Goal: Answer question/provide support: Share knowledge or assist other users

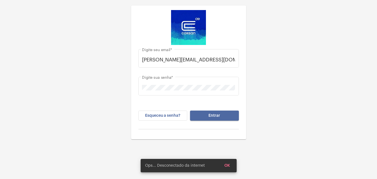
click at [214, 117] on span "Entrar" at bounding box center [215, 116] width 12 height 4
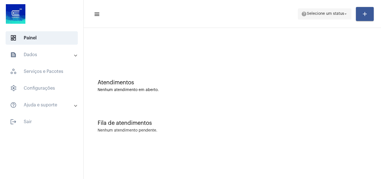
click at [333, 12] on span "Selecione um status" at bounding box center [325, 14] width 37 height 4
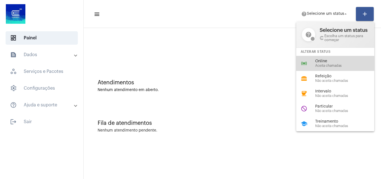
click at [323, 66] on span "Aceita chamadas" at bounding box center [347, 66] width 64 height 4
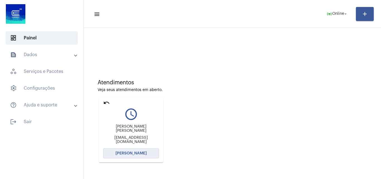
click at [125, 152] on span "[PERSON_NAME]" at bounding box center [131, 153] width 31 height 4
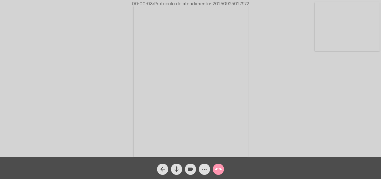
click at [356, 129] on div "Acessando Câmera e Microfone..." at bounding box center [191, 79] width 380 height 157
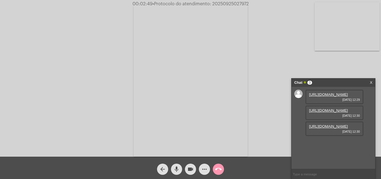
click at [322, 97] on link "https://neft-transfer-bucket.s3.amazonaws.com/temp-7193cc76-de1d-1244-53ca-0780…" at bounding box center [328, 94] width 39 height 4
click at [316, 113] on link "https://neft-transfer-bucket.s3.amazonaws.com/temp-8c237ef5-0022-df45-cf46-6fcc…" at bounding box center [328, 110] width 39 height 4
click at [320, 128] on link "https://neft-transfer-bucket.s3.amazonaws.com/temp-8c6da000-5ef6-0fbc-1fdf-17b6…" at bounding box center [328, 126] width 39 height 4
click at [323, 113] on link "https://neft-transfer-bucket.s3.amazonaws.com/temp-8c237ef5-0022-df45-cf46-6fcc…" at bounding box center [328, 110] width 39 height 4
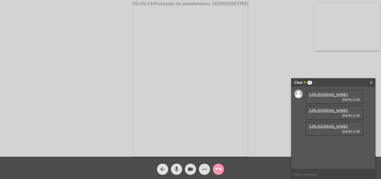
click at [176, 167] on mat-icon "mic" at bounding box center [176, 169] width 7 height 7
click at [192, 168] on mat-icon "videocam" at bounding box center [190, 169] width 7 height 7
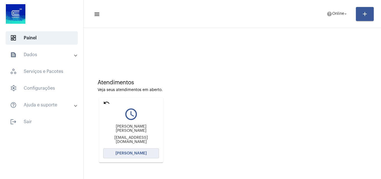
click at [135, 154] on span "[PERSON_NAME]" at bounding box center [131, 153] width 31 height 4
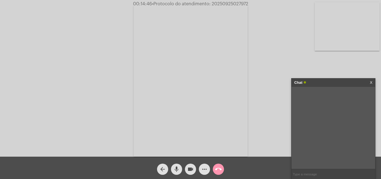
click at [303, 172] on input "text" at bounding box center [334, 174] width 84 height 10
type input "n"
type input "a senhora me escuta?"
click at [317, 176] on input "text" at bounding box center [334, 174] width 84 height 10
type input "não estou mutado?"
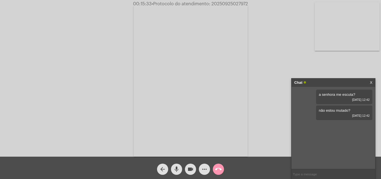
click at [302, 174] on input "text" at bounding box center [334, 174] width 84 height 10
type input "p"
click at [379, 138] on div "Acessando Câmera e Microfone..." at bounding box center [191, 79] width 380 height 157
click at [162, 167] on mat-icon "arrow_back" at bounding box center [162, 169] width 7 height 7
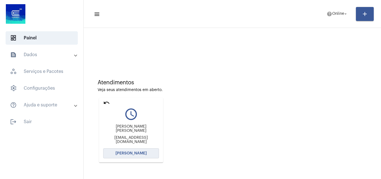
click at [127, 152] on span "[PERSON_NAME]" at bounding box center [131, 153] width 31 height 4
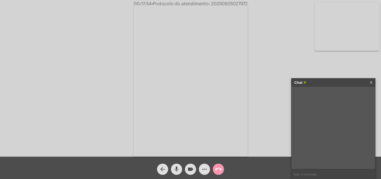
click at [217, 169] on mat-icon "call_end" at bounding box center [218, 169] width 7 height 7
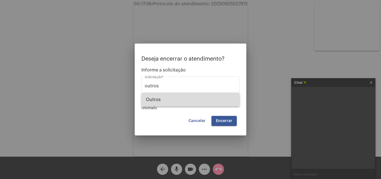
click at [149, 101] on span "Outros" at bounding box center [190, 99] width 89 height 13
type input "Outros"
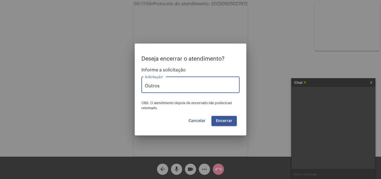
click at [229, 122] on span "Encerrar" at bounding box center [224, 121] width 16 height 4
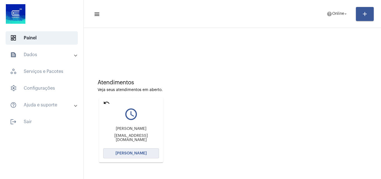
click at [130, 157] on button "[PERSON_NAME]" at bounding box center [131, 153] width 56 height 10
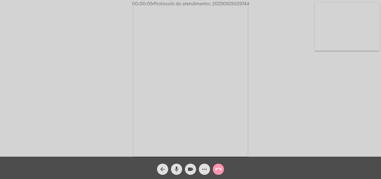
click at [369, 121] on div "Acessando Câmera e Microfone..." at bounding box center [191, 79] width 380 height 157
click at [205, 169] on mat-icon "more_horiz" at bounding box center [204, 169] width 7 height 7
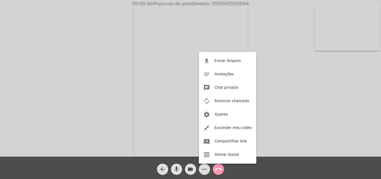
click at [294, 119] on div at bounding box center [190, 89] width 381 height 179
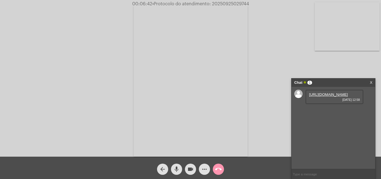
click at [320, 97] on link "https://neft-transfer-bucket.s3.amazonaws.com/temp-e9c0f777-b679-b9a7-3840-6b2e…" at bounding box center [328, 94] width 39 height 4
click at [175, 172] on mat-icon "mic" at bounding box center [176, 169] width 7 height 7
click at [187, 167] on button "videocam" at bounding box center [190, 169] width 11 height 11
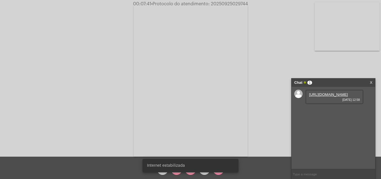
click at [176, 173] on div "Internet estabilizada" at bounding box center [190, 165] width 109 height 27
click at [189, 171] on snack-bar-container "Internet estabilizada" at bounding box center [191, 165] width 96 height 13
click at [177, 171] on snack-bar-container "Internet estabilizada" at bounding box center [191, 165] width 96 height 13
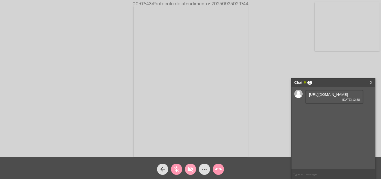
click at [187, 170] on button "videocam_off" at bounding box center [190, 169] width 11 height 11
click at [173, 168] on button "mic_off" at bounding box center [176, 169] width 11 height 11
click at [201, 167] on button "more_horiz" at bounding box center [204, 169] width 11 height 11
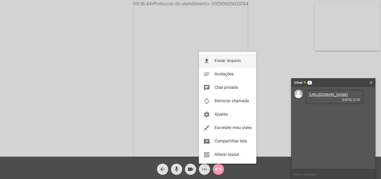
click at [221, 61] on span "Enviar Arquivo" at bounding box center [228, 61] width 26 height 4
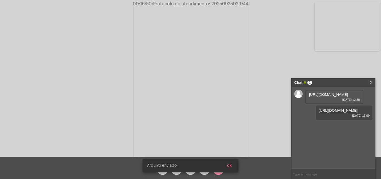
click at [205, 170] on snack-bar-container "Arquivo enviado ok" at bounding box center [191, 165] width 96 height 13
click at [231, 165] on span "ok" at bounding box center [229, 166] width 5 height 4
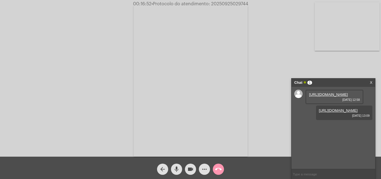
click at [204, 169] on mat-icon "more_horiz" at bounding box center [204, 169] width 7 height 7
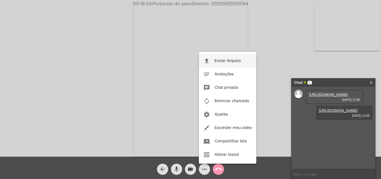
click at [218, 63] on span "Enviar Arquivo" at bounding box center [228, 61] width 26 height 4
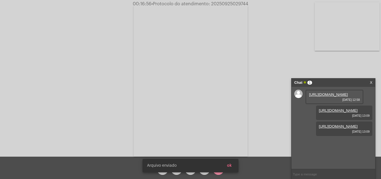
scroll to position [5, 0]
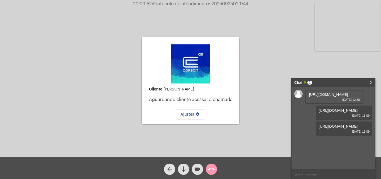
click at [169, 167] on mat-icon "arrow_back" at bounding box center [169, 169] width 7 height 7
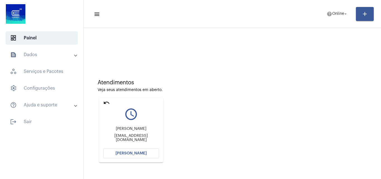
click at [131, 151] on span "[PERSON_NAME]" at bounding box center [131, 153] width 31 height 4
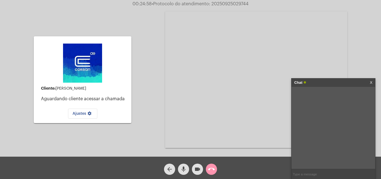
click at [171, 172] on mat-icon "arrow_back" at bounding box center [169, 169] width 7 height 7
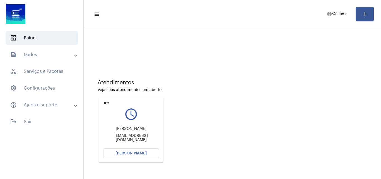
click at [127, 156] on button "[PERSON_NAME]" at bounding box center [131, 153] width 56 height 10
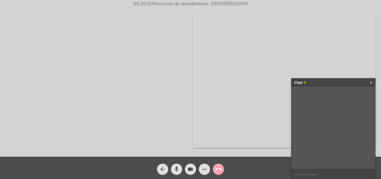
click at [217, 169] on mat-icon "call_end" at bounding box center [218, 169] width 7 height 7
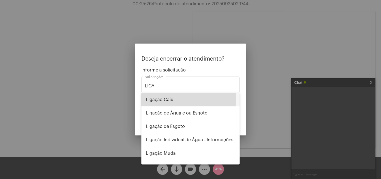
click at [171, 99] on span "Ligação Caiu" at bounding box center [190, 99] width 89 height 13
type input "Ligação Caiu"
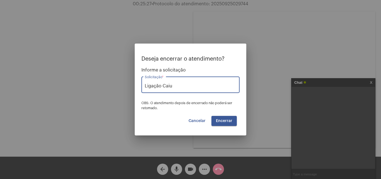
click at [215, 121] on button "Encerrar" at bounding box center [224, 121] width 25 height 10
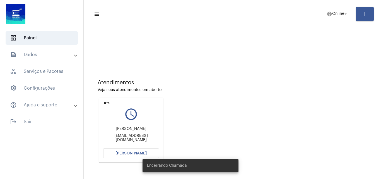
click at [108, 158] on mat-card "undo query_builder Catarina catarinarodrigues1660@gmail.com Abrir Chamada" at bounding box center [131, 130] width 64 height 65
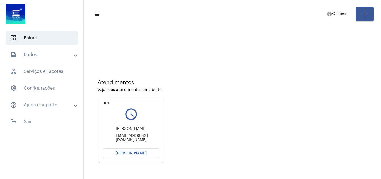
click at [123, 151] on span "[PERSON_NAME]" at bounding box center [131, 153] width 31 height 4
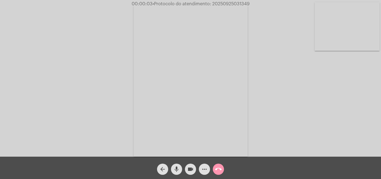
click at [373, 124] on div "Acessando Câmera e Microfone..." at bounding box center [191, 79] width 380 height 157
click at [13, 143] on div "Acessando Câmera e Microfone..." at bounding box center [191, 79] width 380 height 157
drag, startPoint x: 211, startPoint y: 4, endPoint x: 256, endPoint y: 5, distance: 44.7
click at [256, 5] on div "00:03:10 • Protocolo do atendimento: 20250925031349" at bounding box center [190, 3] width 381 height 5
copy span "20250925031349"
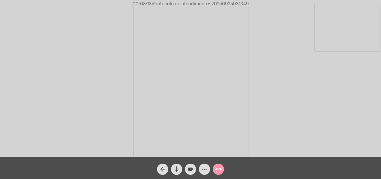
click at [205, 168] on mat-icon "more_horiz" at bounding box center [204, 169] width 7 height 7
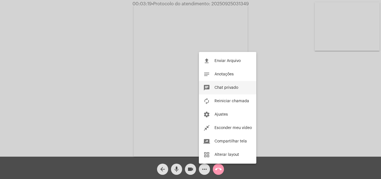
click at [217, 90] on button "chat Chat privado" at bounding box center [228, 87] width 58 height 13
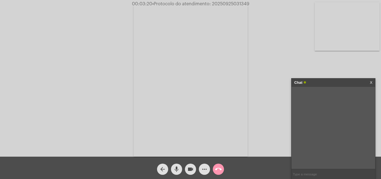
click at [317, 175] on input "text" at bounding box center [334, 174] width 84 height 10
paste input "20250925031349"
type input "20250925031349"
click at [220, 169] on mat-icon "call_end" at bounding box center [218, 169] width 7 height 7
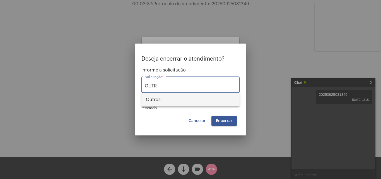
click at [179, 105] on span "Outros" at bounding box center [190, 99] width 89 height 13
type input "Outros"
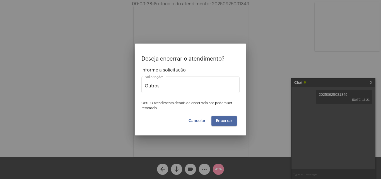
click at [234, 123] on button "Encerrar" at bounding box center [224, 121] width 25 height 10
click at [232, 122] on span "Encerrar" at bounding box center [224, 121] width 16 height 4
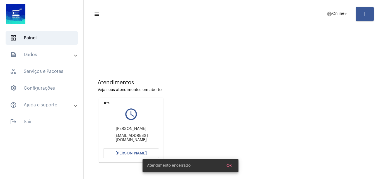
click at [126, 154] on span "[PERSON_NAME]" at bounding box center [131, 153] width 31 height 4
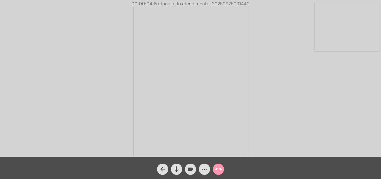
click at [357, 86] on div "Acessando Câmera e Microfone..." at bounding box center [191, 79] width 380 height 157
click at [202, 169] on mat-icon "more_horiz" at bounding box center [204, 169] width 7 height 7
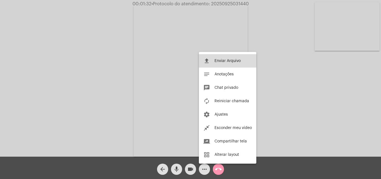
click at [221, 59] on span "Enviar Arquivo" at bounding box center [228, 61] width 26 height 4
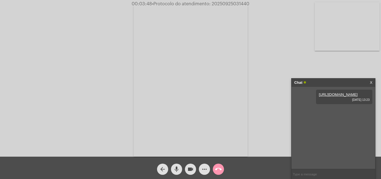
drag, startPoint x: 211, startPoint y: 3, endPoint x: 252, endPoint y: 6, distance: 41.4
click at [252, 6] on div "00:03:48 • Protocolo do atendimento: 20250925031440" at bounding box center [190, 3] width 381 height 5
copy span "20250925031440"
click at [302, 173] on input "text" at bounding box center [334, 174] width 84 height 10
paste input "20250925031440"
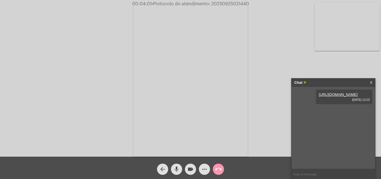
type input "20250925031440"
click at [218, 169] on mat-icon "call_end" at bounding box center [218, 169] width 7 height 7
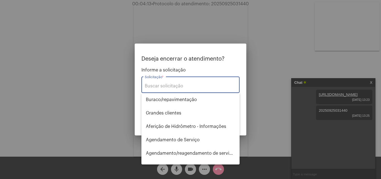
click at [172, 84] on input "Solicitação *" at bounding box center [191, 85] width 92 height 5
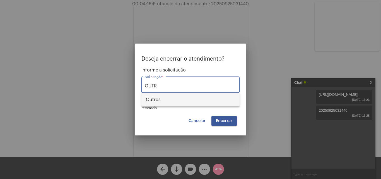
click at [165, 99] on span "Outros" at bounding box center [190, 99] width 89 height 13
type input "Outros"
click at [225, 122] on span "Encerrar" at bounding box center [224, 121] width 16 height 4
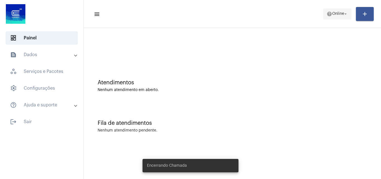
click at [335, 14] on span "Online" at bounding box center [338, 14] width 12 height 4
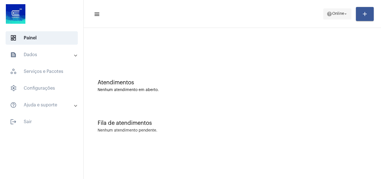
click at [338, 13] on span "Online" at bounding box center [338, 14] width 12 height 4
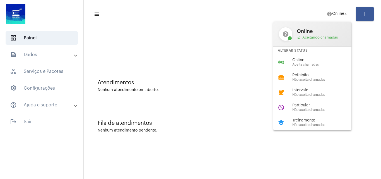
click at [278, 11] on div at bounding box center [190, 89] width 381 height 179
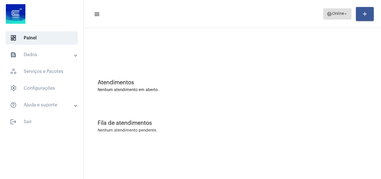
click at [329, 18] on span "help Online arrow_drop_down" at bounding box center [337, 14] width 21 height 10
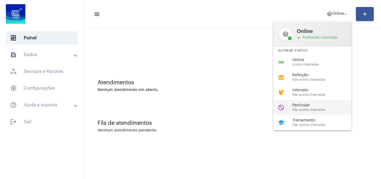
click at [296, 106] on span "Particular" at bounding box center [325, 105] width 64 height 4
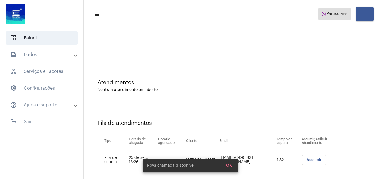
click at [329, 15] on span "Particular" at bounding box center [336, 14] width 18 height 4
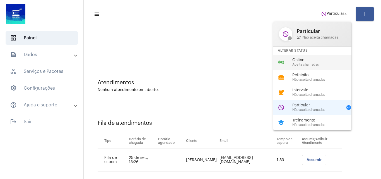
click at [301, 68] on div "online_prediction Online Aceita chamadas" at bounding box center [317, 62] width 87 height 15
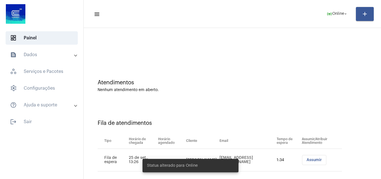
click at [311, 159] on span "Assumir" at bounding box center [314, 160] width 15 height 4
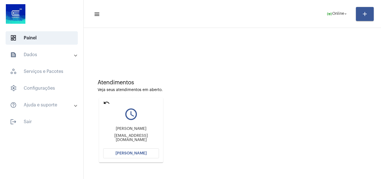
click at [129, 148] on mat-card "undo query_builder Bárbara Backes b.backes@hotmail.com Abrir Chamada" at bounding box center [131, 130] width 64 height 65
drag, startPoint x: 123, startPoint y: 148, endPoint x: 123, endPoint y: 151, distance: 3.4
click at [123, 149] on mat-card "undo query_builder Bárbara Backes b.backes@hotmail.com Abrir Chamada" at bounding box center [131, 130] width 64 height 65
click at [122, 154] on span "[PERSON_NAME]" at bounding box center [131, 153] width 31 height 4
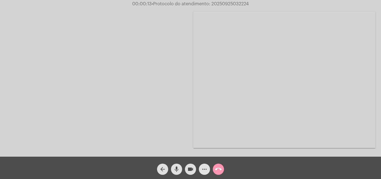
click at [206, 170] on mat-icon "more_horiz" at bounding box center [204, 169] width 7 height 7
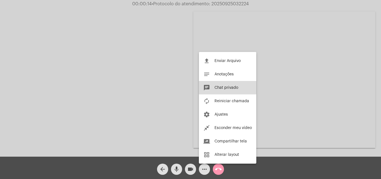
click at [228, 87] on span "Chat privado" at bounding box center [227, 88] width 24 height 4
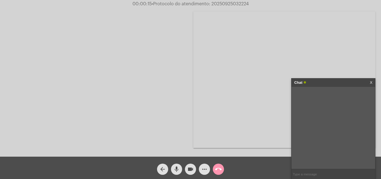
click at [199, 164] on button "more_horiz" at bounding box center [204, 169] width 11 height 11
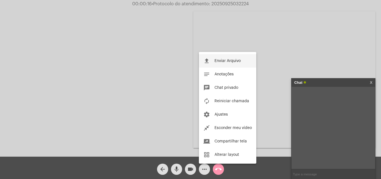
click at [199, 54] on button "file_upload Enviar Arquivo" at bounding box center [228, 60] width 58 height 13
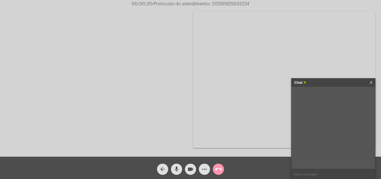
click at [305, 173] on input "text" at bounding box center [334, 174] width 84 height 10
type input "D"
type input "ok"
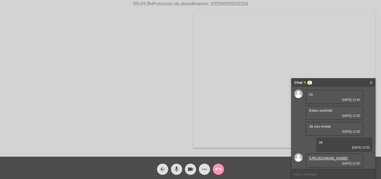
scroll to position [11, 0]
click at [324, 156] on link "https://neft-transfer-bucket.s3.amazonaws.com/temp-9885fb09-213d-6bea-92bd-b494…" at bounding box center [328, 158] width 39 height 4
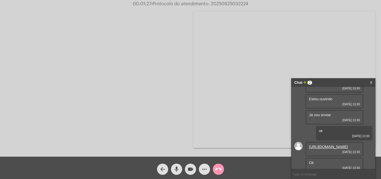
drag, startPoint x: 338, startPoint y: 49, endPoint x: 335, endPoint y: 53, distance: 4.5
click at [338, 50] on video at bounding box center [284, 79] width 182 height 137
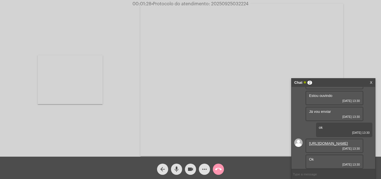
scroll to position [27, 0]
click at [301, 175] on input "text" at bounding box center [334, 174] width 84 height 10
paste input "1929856"
type input "1929856"
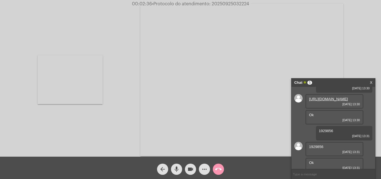
scroll to position [75, 0]
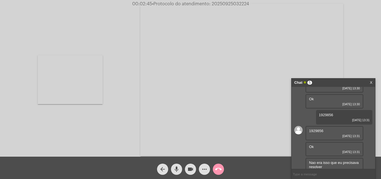
click at [221, 168] on mat-icon "call_end" at bounding box center [218, 169] width 7 height 7
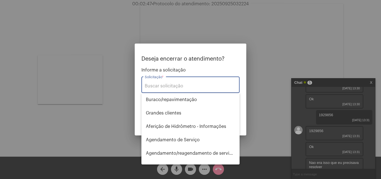
click at [174, 86] on input "Solicitação *" at bounding box center [191, 85] width 92 height 5
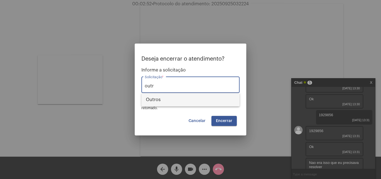
click at [157, 99] on span "Outros" at bounding box center [190, 99] width 89 height 13
type input "Outros"
click at [221, 121] on span "Encerrar" at bounding box center [224, 121] width 16 height 4
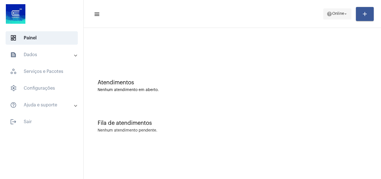
click at [332, 12] on span "Online" at bounding box center [338, 14] width 12 height 4
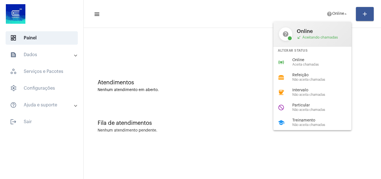
click at [308, 70] on div "lunch_dining Refeição Não aceita chamadas" at bounding box center [317, 77] width 87 height 15
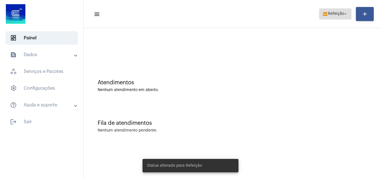
click at [324, 18] on span "lunch_dining Refeição arrow_drop_down" at bounding box center [336, 14] width 26 height 10
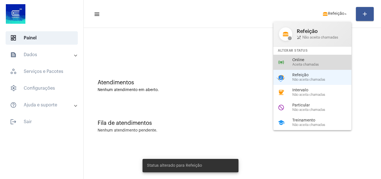
drag, startPoint x: 315, startPoint y: 65, endPoint x: 297, endPoint y: 62, distance: 19.0
click at [311, 65] on span "Aceita chamadas" at bounding box center [325, 65] width 64 height 4
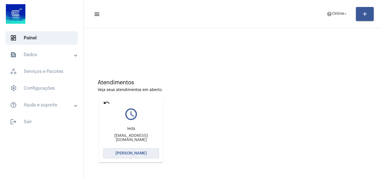
click at [128, 153] on span "[PERSON_NAME]" at bounding box center [131, 153] width 31 height 4
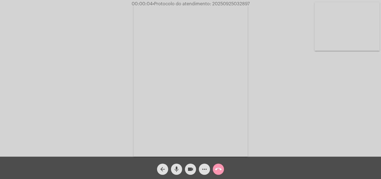
click at [341, 112] on div "Acessando Câmera e Microfone..." at bounding box center [191, 79] width 380 height 157
drag, startPoint x: 212, startPoint y: 5, endPoint x: 257, endPoint y: 4, distance: 44.7
click at [257, 4] on div "00:03:33 • Protocolo do atendimento: 20250925032897" at bounding box center [190, 3] width 381 height 5
click at [219, 172] on mat-icon "call_end" at bounding box center [218, 169] width 7 height 7
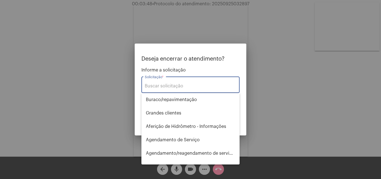
click at [158, 86] on input "Solicitação *" at bounding box center [191, 85] width 92 height 5
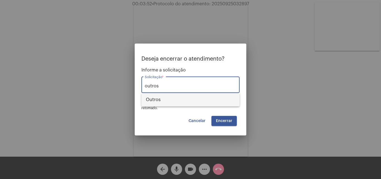
click at [162, 98] on span "Outros" at bounding box center [190, 99] width 89 height 13
type input "Outros"
click at [193, 111] on div "Deseja encerrar o atendimento? Informe a solicitação Outros Solicitação * OBS: …" at bounding box center [191, 91] width 98 height 70
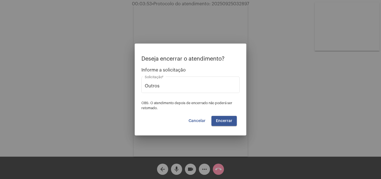
click at [231, 124] on button "Encerrar" at bounding box center [224, 121] width 25 height 10
click at [229, 123] on button "Encerrar" at bounding box center [224, 121] width 25 height 10
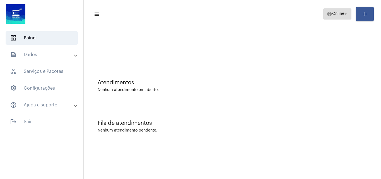
click at [334, 14] on span "Online" at bounding box center [338, 14] width 12 height 4
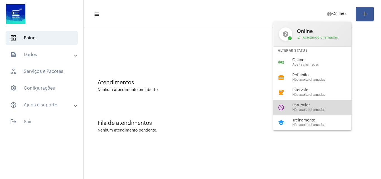
click at [312, 110] on span "Não aceita chamadas" at bounding box center [325, 110] width 64 height 4
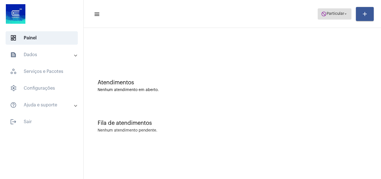
click at [338, 16] on span "Particular" at bounding box center [336, 14] width 18 height 4
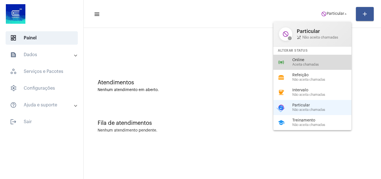
click at [315, 61] on span "Online" at bounding box center [325, 60] width 64 height 4
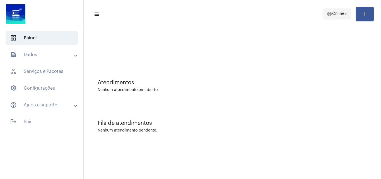
click at [342, 18] on span "help Online arrow_drop_down" at bounding box center [337, 14] width 21 height 10
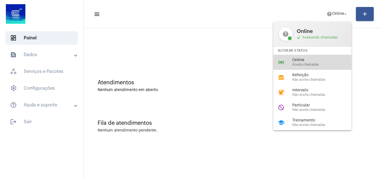
click at [302, 62] on div "Online Aceita chamadas" at bounding box center [325, 62] width 64 height 8
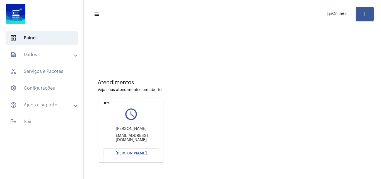
click at [106, 103] on mat-icon "undo" at bounding box center [106, 102] width 7 height 7
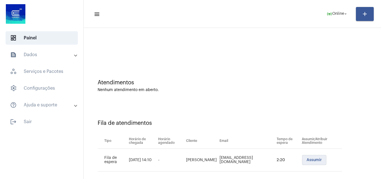
click at [307, 160] on span "Assumir" at bounding box center [314, 160] width 15 height 4
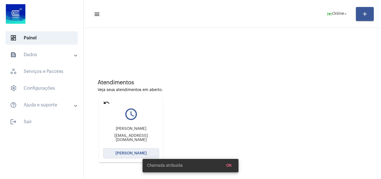
click at [134, 156] on button "[PERSON_NAME]" at bounding box center [131, 153] width 56 height 10
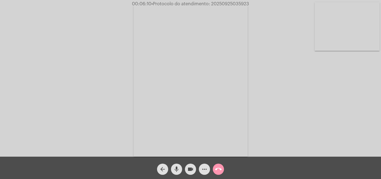
click at [176, 169] on mat-icon "mic" at bounding box center [176, 169] width 7 height 7
click at [189, 170] on mat-icon "videocam" at bounding box center [190, 169] width 7 height 7
click at [171, 167] on button "mic_off" at bounding box center [176, 169] width 11 height 11
click at [190, 170] on mat-icon "videocam_off" at bounding box center [190, 169] width 7 height 7
click at [202, 169] on mat-icon "more_horiz" at bounding box center [204, 169] width 7 height 7
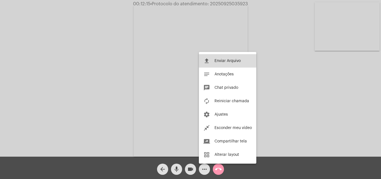
click at [224, 59] on span "Enviar Arquivo" at bounding box center [228, 61] width 26 height 4
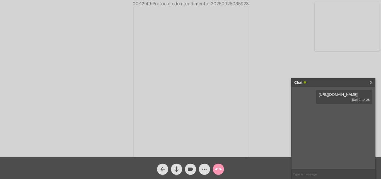
click at [203, 169] on mat-icon "more_horiz" at bounding box center [204, 169] width 7 height 7
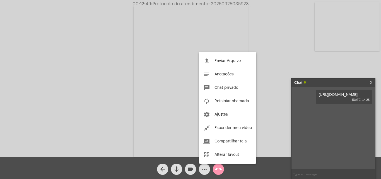
click at [227, 56] on button "file_upload Enviar Arquivo" at bounding box center [228, 60] width 58 height 13
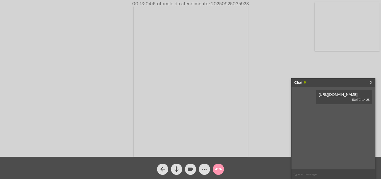
click at [202, 168] on mat-icon "more_horiz" at bounding box center [204, 169] width 7 height 7
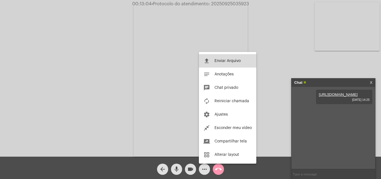
click at [232, 57] on button "file_upload Enviar Arquivo" at bounding box center [228, 60] width 58 height 13
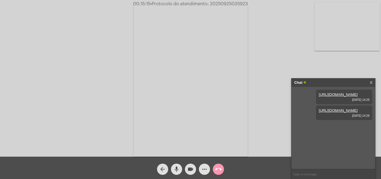
click at [178, 169] on mat-icon "mic" at bounding box center [176, 169] width 7 height 7
click at [176, 169] on mat-icon "mic_off" at bounding box center [176, 169] width 7 height 7
drag, startPoint x: 211, startPoint y: 3, endPoint x: 250, endPoint y: 4, distance: 38.5
click at [250, 4] on span "00:15:28 • Protocolo do atendimento: 20250925035923" at bounding box center [190, 4] width 121 height 6
copy span "20250925035923"
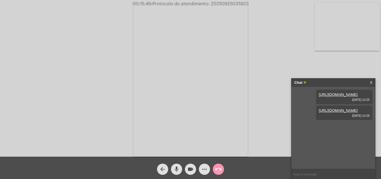
click at [314, 173] on input "text" at bounding box center [334, 174] width 84 height 10
paste input "20250925035923"
type input "20250925035923"
drag, startPoint x: 210, startPoint y: 4, endPoint x: 254, endPoint y: 8, distance: 44.2
click at [254, 8] on app-call "00:15:51 • Protocolo do atendimento: 20250925035923 Acessando Câmera e Microfon…" at bounding box center [190, 89] width 381 height 179
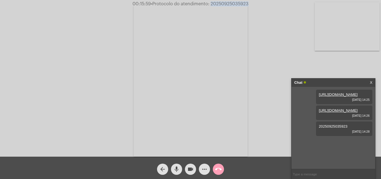
click at [217, 168] on mat-icon "call_end" at bounding box center [218, 169] width 7 height 7
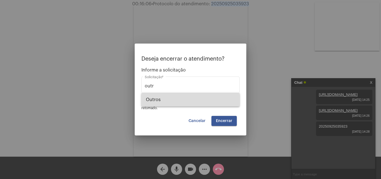
click at [163, 97] on span "Outros" at bounding box center [190, 99] width 89 height 13
type input "Outros"
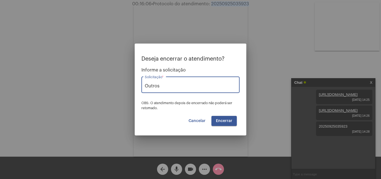
click at [220, 122] on span "Encerrar" at bounding box center [224, 121] width 16 height 4
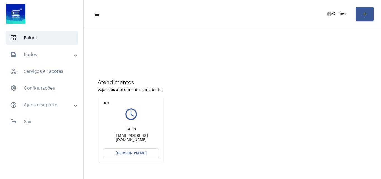
click at [107, 103] on mat-icon "undo" at bounding box center [106, 102] width 7 height 7
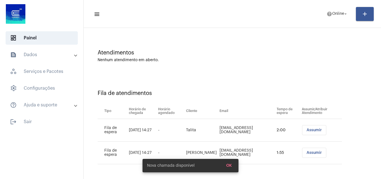
scroll to position [30, 0]
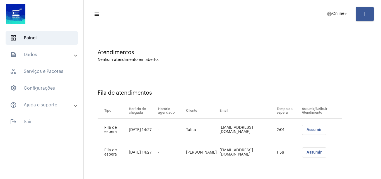
click at [313, 131] on span "Assumir" at bounding box center [314, 130] width 15 height 4
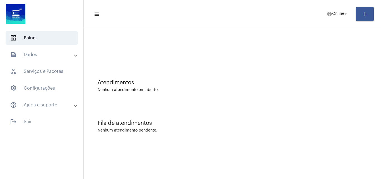
scroll to position [0, 0]
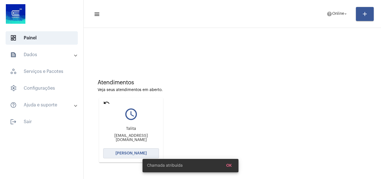
click at [132, 152] on span "[PERSON_NAME]" at bounding box center [131, 153] width 31 height 4
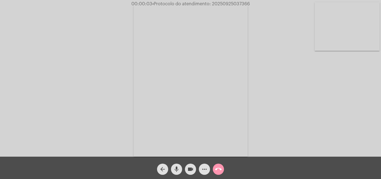
click at [359, 126] on div "Acessando Câmera e Microfone..." at bounding box center [191, 79] width 380 height 157
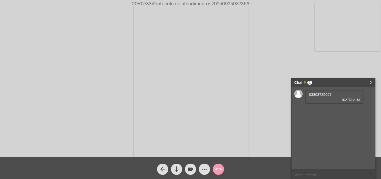
click at [317, 94] on span "03803725097" at bounding box center [320, 94] width 23 height 4
copy span "03803725097"
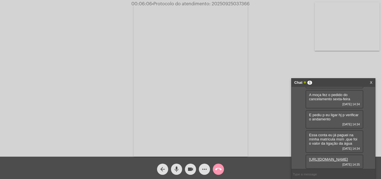
scroll to position [44, 0]
click at [331, 157] on link "https://neft-transfer-bucket.s3.amazonaws.com/temp-cd35e85f-12b5-cfdd-e9a6-d809…" at bounding box center [328, 159] width 39 height 4
drag, startPoint x: 210, startPoint y: 4, endPoint x: 237, endPoint y: 5, distance: 27.4
click at [253, 4] on div "00:08:13 • Protocolo do atendimento: 20250925037366" at bounding box center [190, 3] width 381 height 5
click at [303, 174] on input "text" at bounding box center [334, 174] width 84 height 10
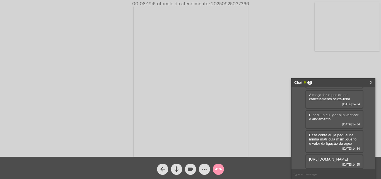
paste input "03803725097"
type input "03803725097"
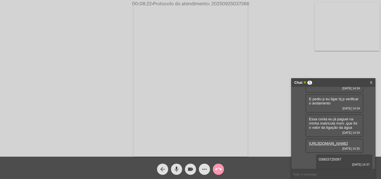
click at [306, 173] on input "text" at bounding box center [334, 174] width 84 height 10
drag, startPoint x: 212, startPoint y: 2, endPoint x: 256, endPoint y: 4, distance: 44.1
click at [256, 4] on div "00:08:25 • Protocolo do atendimento: 20250925037366" at bounding box center [190, 3] width 381 height 5
copy span "20250925037366"
click at [306, 174] on input "text" at bounding box center [334, 174] width 84 height 10
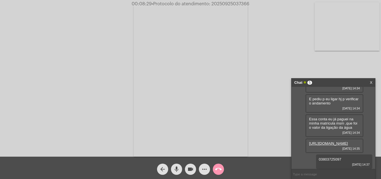
paste input "20250925037366"
type input "20250925037366"
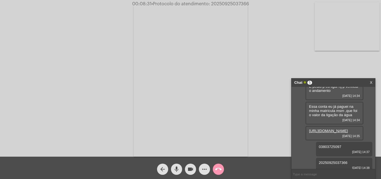
scroll to position [76, 0]
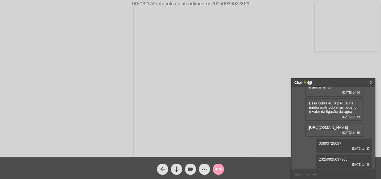
click at [219, 168] on mat-icon "call_end" at bounding box center [218, 169] width 7 height 7
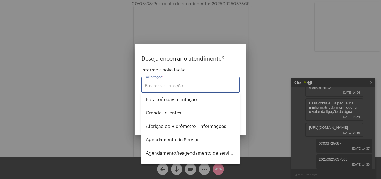
click at [173, 86] on input "Solicitação *" at bounding box center [191, 85] width 92 height 5
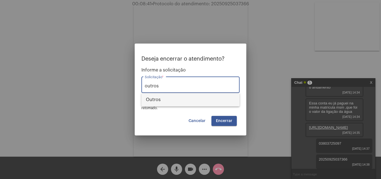
click at [202, 95] on span "Outros" at bounding box center [190, 99] width 89 height 13
type input "Outros"
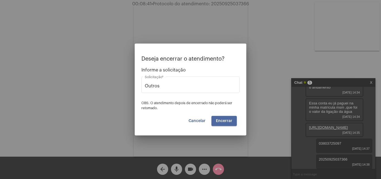
click at [218, 118] on button "Encerrar" at bounding box center [224, 121] width 25 height 10
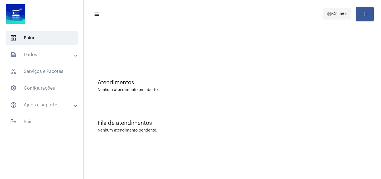
click at [336, 10] on span "help Online arrow_drop_down" at bounding box center [337, 14] width 21 height 10
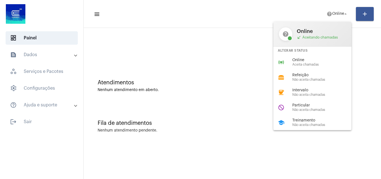
drag, startPoint x: 298, startPoint y: 110, endPoint x: 277, endPoint y: 90, distance: 29.6
click at [298, 110] on span "Não aceita chamadas" at bounding box center [325, 110] width 64 height 4
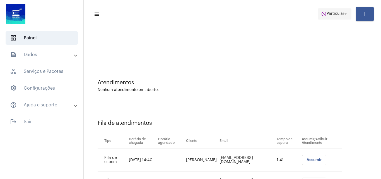
click at [335, 16] on span "do_not_disturb Particular arrow_drop_down" at bounding box center [334, 14] width 27 height 10
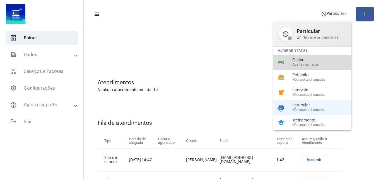
click at [308, 65] on span "Aceita chamadas" at bounding box center [325, 65] width 64 height 4
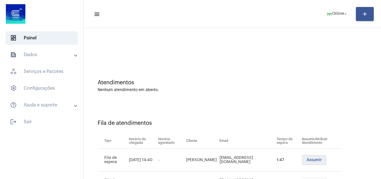
click at [309, 159] on span "Assumir" at bounding box center [314, 160] width 15 height 4
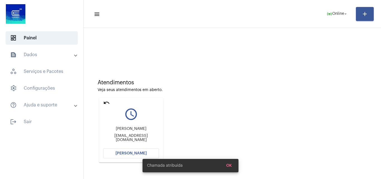
click at [133, 154] on span "[PERSON_NAME]" at bounding box center [131, 153] width 31 height 4
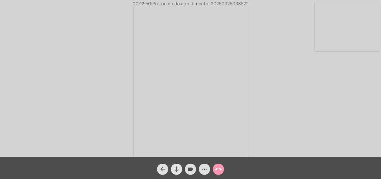
click at [178, 171] on mat-icon "mic" at bounding box center [176, 169] width 7 height 7
click at [190, 168] on mat-icon "videocam" at bounding box center [190, 169] width 7 height 7
click at [180, 169] on button "mic_off" at bounding box center [176, 169] width 11 height 11
click at [190, 172] on mat-icon "videocam_off" at bounding box center [190, 169] width 7 height 7
click at [205, 169] on mat-icon "more_horiz" at bounding box center [204, 169] width 7 height 7
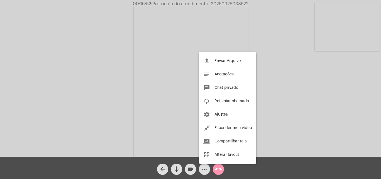
click at [221, 52] on div "file_upload Enviar Arquivo notes Anotações chat Chat privado autorenew Reinicia…" at bounding box center [228, 108] width 58 height 112
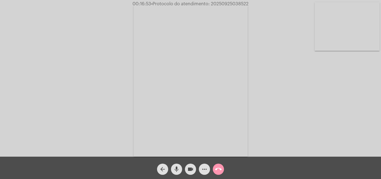
click at [221, 59] on video at bounding box center [191, 80] width 114 height 152
click at [206, 169] on mat-icon "more_horiz" at bounding box center [204, 169] width 7 height 7
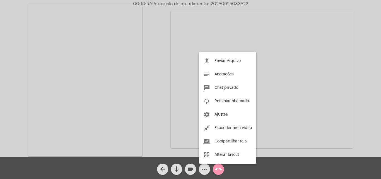
click at [114, 63] on div at bounding box center [190, 89] width 381 height 179
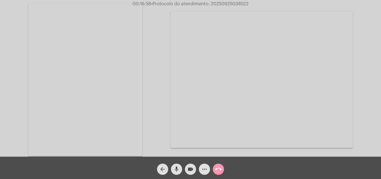
click at [95, 94] on video at bounding box center [85, 80] width 114 height 152
click at [206, 169] on mat-icon "more_horiz" at bounding box center [204, 169] width 7 height 7
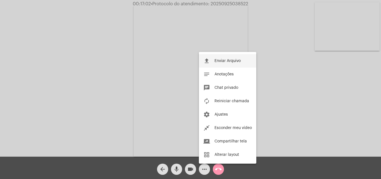
click at [225, 61] on span "Enviar Arquivo" at bounding box center [228, 61] width 26 height 4
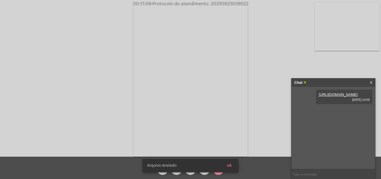
click at [229, 166] on span "ok" at bounding box center [229, 166] width 5 height 4
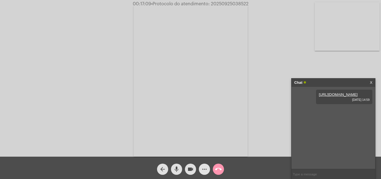
click at [204, 167] on mat-icon "more_horiz" at bounding box center [204, 169] width 7 height 7
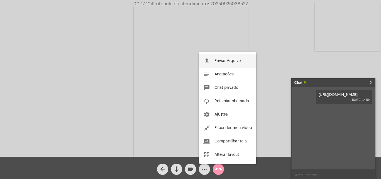
click at [223, 60] on span "Enviar Arquivo" at bounding box center [228, 61] width 26 height 4
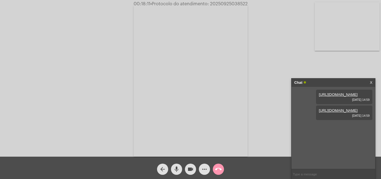
drag, startPoint x: 210, startPoint y: 5, endPoint x: 252, endPoint y: 5, distance: 42.4
click at [252, 5] on div "00:18:11 • Protocolo do atendimento: 20250925038522" at bounding box center [190, 3] width 381 height 5
copy span "20250925038522"
click at [311, 175] on input "text" at bounding box center [334, 174] width 84 height 10
paste input "20250925038522"
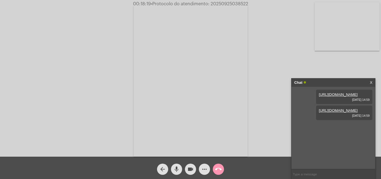
type input "20250925038522"
click at [219, 170] on mat-icon "call_end" at bounding box center [218, 169] width 7 height 7
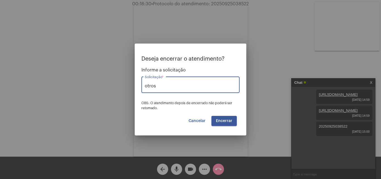
click at [174, 87] on input "otros" at bounding box center [191, 85] width 92 height 5
click at [170, 101] on span "Outros" at bounding box center [190, 99] width 89 height 13
type input "Outros"
click at [228, 133] on mat-dialog-container "Deseja encerrar o atendimento? Informe a solicitação Outros Solicitação * OBS: …" at bounding box center [191, 90] width 112 height 92
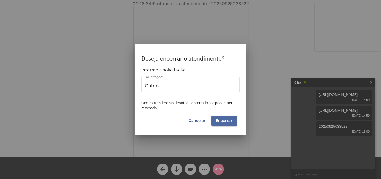
click at [228, 123] on button "Encerrar" at bounding box center [224, 121] width 25 height 10
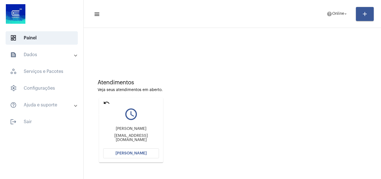
click at [109, 102] on mat-icon "undo" at bounding box center [106, 102] width 7 height 7
click at [130, 152] on span "[PERSON_NAME]" at bounding box center [131, 153] width 31 height 4
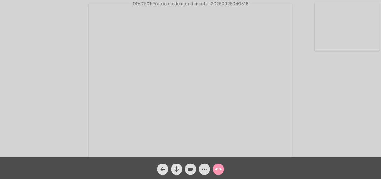
click at [164, 169] on mat-icon "arrow_back" at bounding box center [162, 169] width 7 height 7
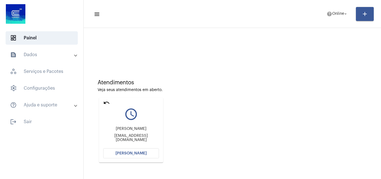
click at [107, 102] on mat-icon "undo" at bounding box center [106, 102] width 7 height 7
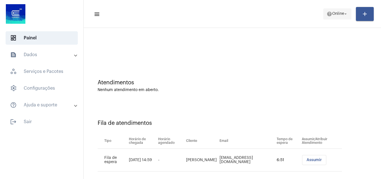
click at [336, 15] on span "Online" at bounding box center [338, 14] width 12 height 4
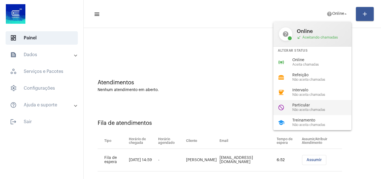
drag, startPoint x: 298, startPoint y: 107, endPoint x: 249, endPoint y: 80, distance: 56.2
click at [297, 107] on div "Particular Não aceita chamadas" at bounding box center [325, 107] width 64 height 8
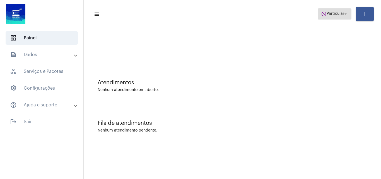
drag, startPoint x: 338, startPoint y: 11, endPoint x: 336, endPoint y: 16, distance: 5.6
click at [337, 14] on span "do_not_disturb Particular arrow_drop_down" at bounding box center [334, 14] width 27 height 10
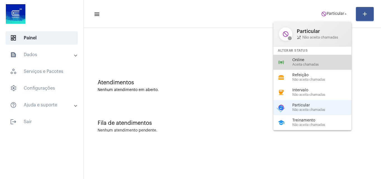
click at [306, 62] on div "Online Aceita chamadas" at bounding box center [325, 62] width 64 height 8
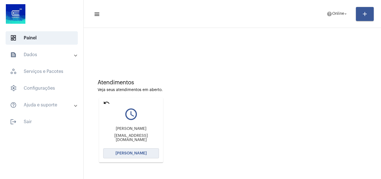
click at [132, 150] on button "[PERSON_NAME]" at bounding box center [131, 153] width 56 height 10
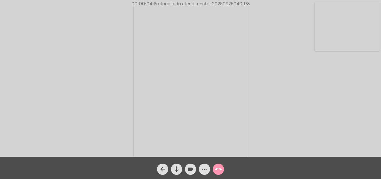
click at [363, 103] on div "Acessando Câmera e Microfone..." at bounding box center [191, 79] width 380 height 157
click at [204, 169] on mat-icon "more_horiz" at bounding box center [204, 169] width 7 height 7
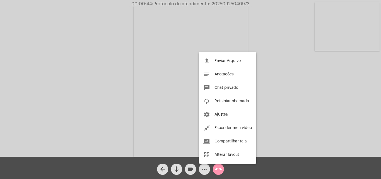
click at [230, 35] on div at bounding box center [190, 89] width 381 height 179
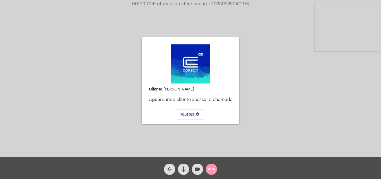
click at [213, 169] on mat-icon "call_end" at bounding box center [211, 169] width 7 height 7
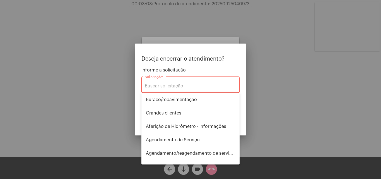
click at [172, 89] on div "Solicitação *" at bounding box center [191, 84] width 92 height 18
click at [172, 88] on input "Solicitação *" at bounding box center [191, 85] width 92 height 5
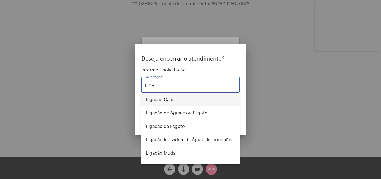
click at [161, 105] on span "Ligação Caiu" at bounding box center [190, 99] width 89 height 13
type input "Ligação Caiu"
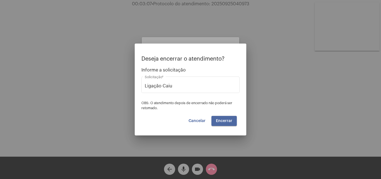
click at [233, 120] on button "Encerrar" at bounding box center [224, 121] width 25 height 10
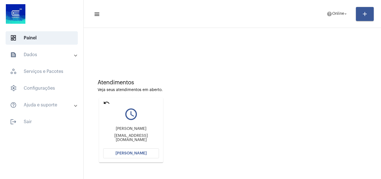
click at [133, 156] on button "[PERSON_NAME]" at bounding box center [131, 153] width 56 height 10
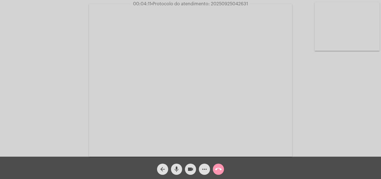
drag, startPoint x: 212, startPoint y: 4, endPoint x: 248, endPoint y: 0, distance: 36.5
click at [260, 4] on div "00:04:11 • Protocolo do atendimento: 20250925042631" at bounding box center [190, 3] width 381 height 5
copy span "20250925042631"
click at [216, 168] on mat-icon "call_end" at bounding box center [218, 169] width 7 height 7
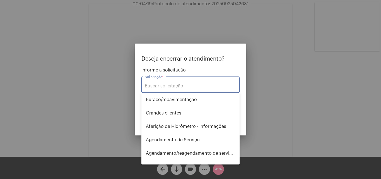
click at [168, 85] on input "Solicitação *" at bounding box center [191, 85] width 92 height 5
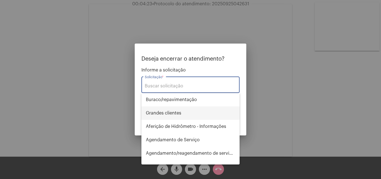
drag, startPoint x: 172, startPoint y: 113, endPoint x: 182, endPoint y: 107, distance: 11.6
click at [172, 113] on span "⁠Grandes clientes" at bounding box center [190, 112] width 89 height 13
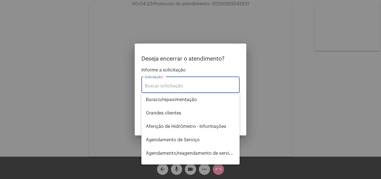
type input "⁠Grandes clientes"
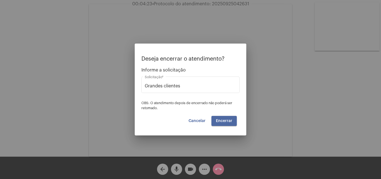
click at [228, 125] on button "Encerrar" at bounding box center [224, 121] width 25 height 10
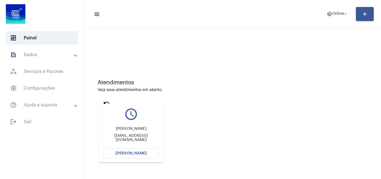
click at [106, 101] on mat-icon "undo" at bounding box center [106, 102] width 7 height 7
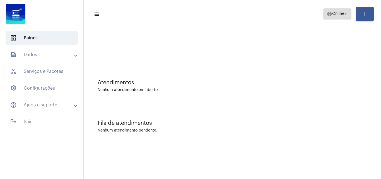
click at [333, 14] on span "Online" at bounding box center [338, 14] width 12 height 4
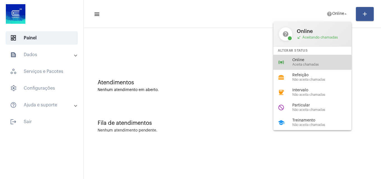
click at [299, 59] on span "Online" at bounding box center [325, 60] width 64 height 4
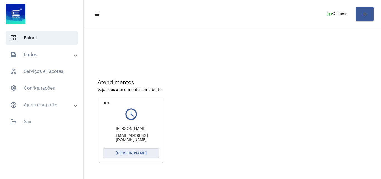
click at [128, 154] on span "[PERSON_NAME]" at bounding box center [131, 153] width 31 height 4
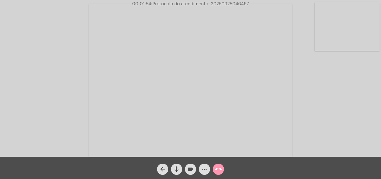
click at [176, 169] on mat-icon "mic" at bounding box center [176, 169] width 7 height 7
click at [188, 169] on mat-icon "videocam" at bounding box center [190, 169] width 7 height 7
click at [174, 169] on mat-icon "mic_off" at bounding box center [176, 169] width 7 height 7
click at [176, 170] on mat-icon "mic" at bounding box center [176, 169] width 7 height 7
click at [164, 169] on mat-icon "arrow_back" at bounding box center [162, 169] width 7 height 7
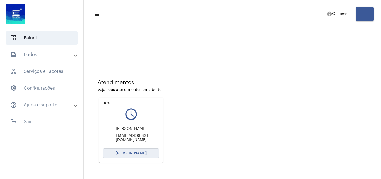
click at [135, 153] on span "[PERSON_NAME]" at bounding box center [131, 153] width 31 height 4
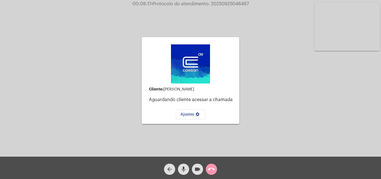
click at [257, 142] on div "Cliente: [PERSON_NAME] cliente acessar a chamada Ajustes settings Acessando Câm…" at bounding box center [191, 79] width 380 height 157
click at [213, 168] on mat-icon "call_end" at bounding box center [211, 169] width 7 height 7
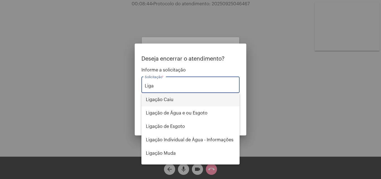
click at [171, 100] on span "Ligação Caiu" at bounding box center [190, 99] width 89 height 13
type input "Ligação Caiu"
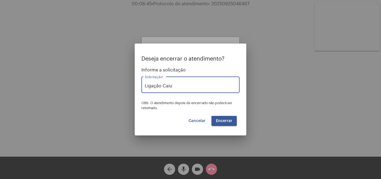
click at [223, 119] on span "Encerrar" at bounding box center [224, 121] width 16 height 4
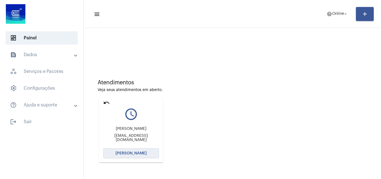
click at [135, 153] on span "[PERSON_NAME]" at bounding box center [131, 153] width 31 height 4
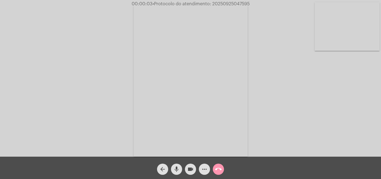
click at [350, 118] on div "Acessando Câmera e Microfone..." at bounding box center [191, 79] width 380 height 157
click at [324, 125] on div "Acessando Câmera e Microfone..." at bounding box center [191, 79] width 380 height 157
click at [176, 168] on mat-icon "mic" at bounding box center [176, 169] width 7 height 7
click at [175, 169] on mat-icon "mic_off" at bounding box center [176, 169] width 7 height 7
click at [175, 169] on mat-icon "mic" at bounding box center [176, 169] width 7 height 7
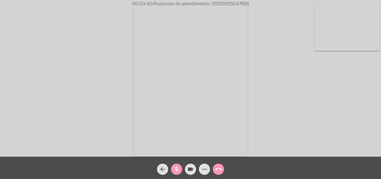
click at [346, 135] on div "Acessando Câmera e Microfone..." at bounding box center [191, 79] width 380 height 157
click at [180, 168] on mat-icon "mic_off" at bounding box center [176, 169] width 7 height 7
click at [204, 169] on mat-icon "more_horiz" at bounding box center [204, 169] width 7 height 7
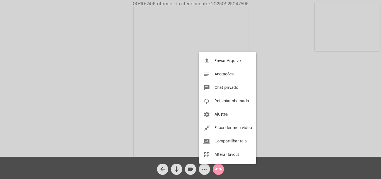
click at [261, 41] on div at bounding box center [190, 89] width 381 height 179
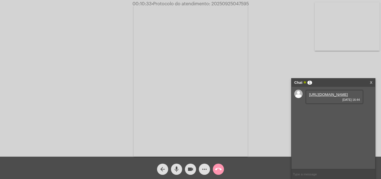
click at [322, 97] on link "[URL][DOMAIN_NAME]" at bounding box center [328, 94] width 39 height 4
click at [319, 113] on link "[URL][DOMAIN_NAME]" at bounding box center [328, 110] width 39 height 4
click at [203, 169] on mat-icon "more_horiz" at bounding box center [204, 169] width 7 height 7
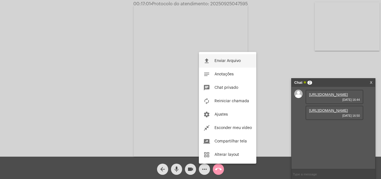
click at [224, 59] on span "Enviar Arquivo" at bounding box center [228, 61] width 26 height 4
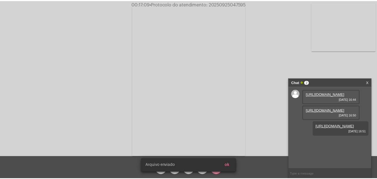
scroll to position [5, 0]
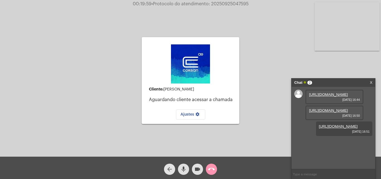
click at [168, 169] on mat-icon "arrow_back" at bounding box center [169, 169] width 7 height 7
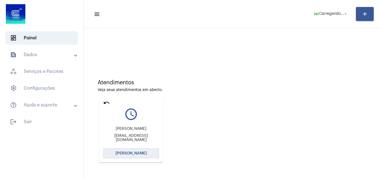
click at [130, 153] on span "[PERSON_NAME]" at bounding box center [131, 153] width 31 height 4
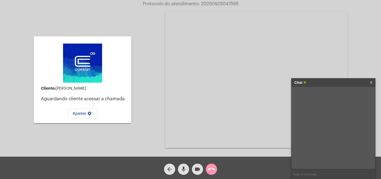
click at [208, 165] on button "call_end" at bounding box center [211, 169] width 11 height 11
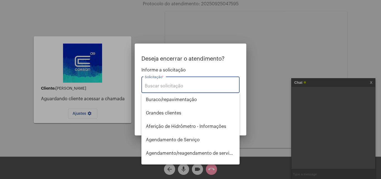
click at [166, 84] on input "Solicitação *" at bounding box center [191, 85] width 92 height 5
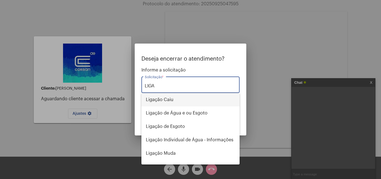
drag, startPoint x: 171, startPoint y: 96, endPoint x: 171, endPoint y: 104, distance: 7.8
click at [171, 104] on span "Ligação Caiu" at bounding box center [190, 99] width 89 height 13
type input "Ligação Caiu"
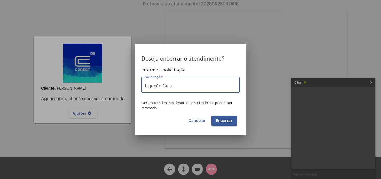
click at [219, 118] on button "Encerrar" at bounding box center [224, 121] width 25 height 10
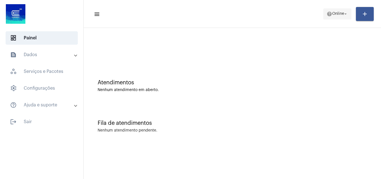
click at [346, 14] on mat-icon "arrow_drop_down" at bounding box center [345, 13] width 5 height 5
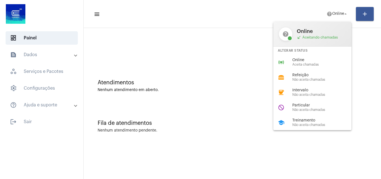
click at [30, 124] on div at bounding box center [190, 89] width 381 height 179
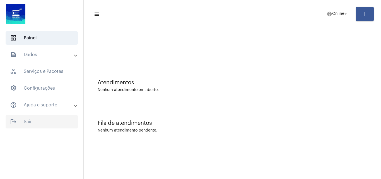
click at [31, 119] on span "logout Sair" at bounding box center [42, 121] width 72 height 13
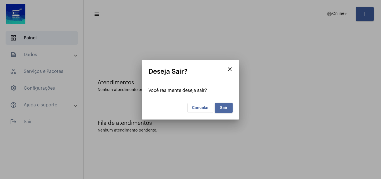
click at [226, 108] on span "Sair" at bounding box center [224, 108] width 8 height 4
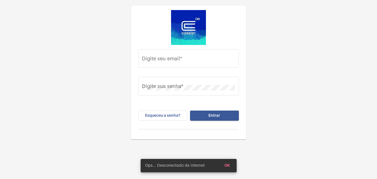
type input "[PERSON_NAME][EMAIL_ADDRESS][DOMAIN_NAME]"
